Goal: Task Accomplishment & Management: Manage account settings

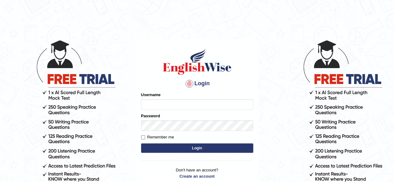
type input "[PERSON_NAME]"
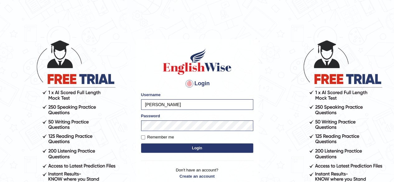
click at [145, 169] on p "Don't have an account? Create an account Forgot Password" at bounding box center [197, 176] width 112 height 19
click at [196, 148] on button "Login" at bounding box center [197, 148] width 112 height 9
